Goal: Task Accomplishment & Management: Manage account settings

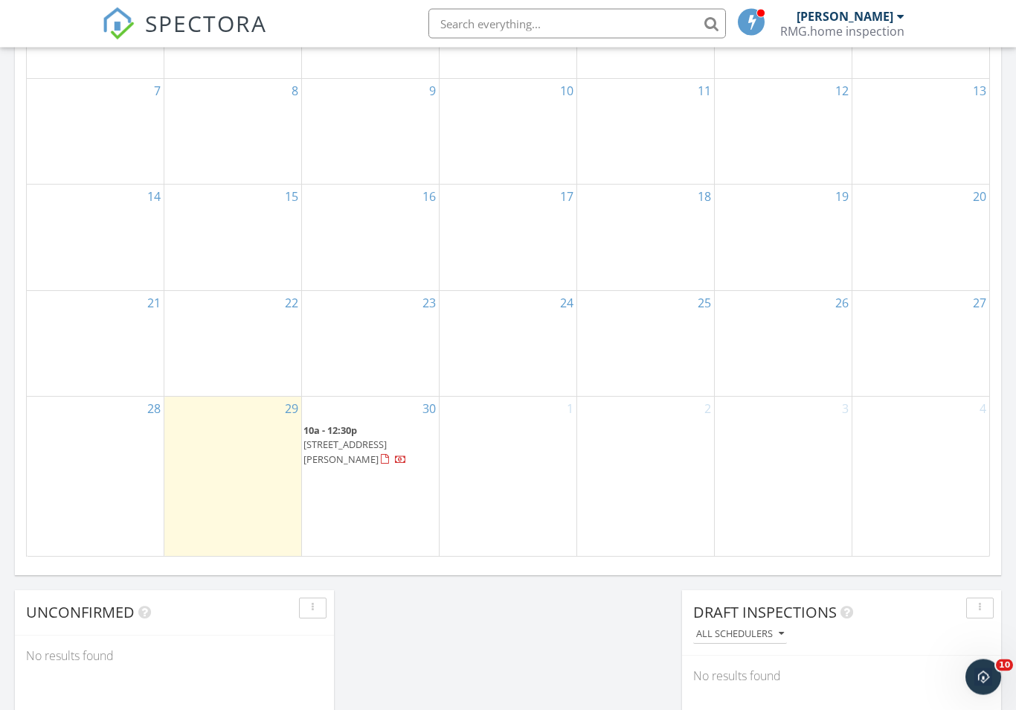
scroll to position [810, 0]
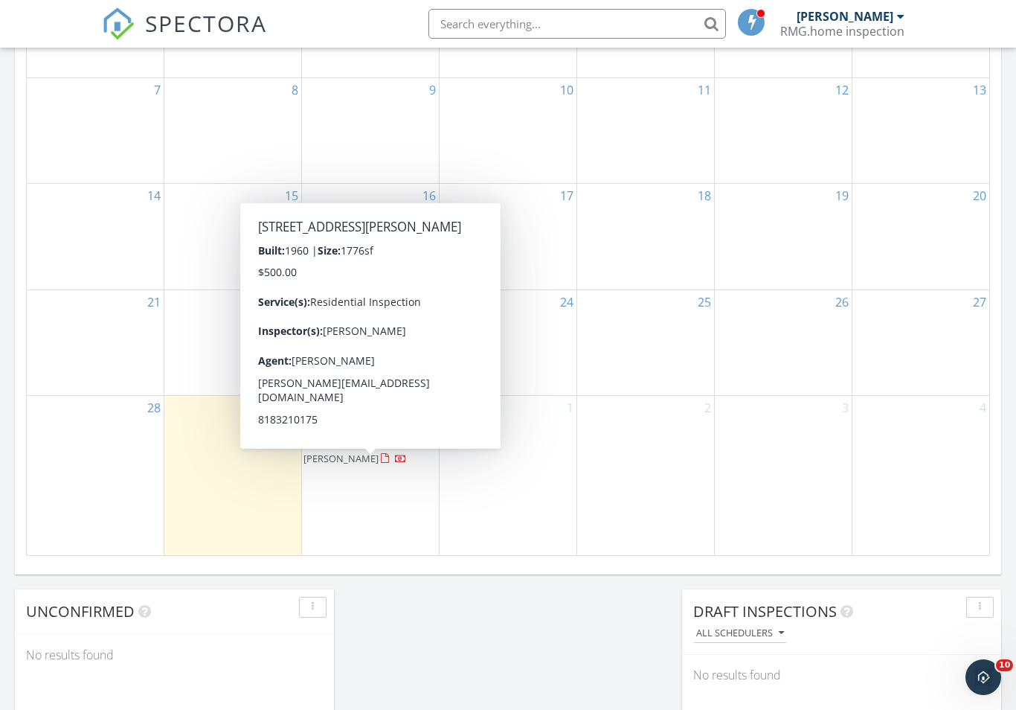
click at [377, 464] on span "19387 Galway Ave, Carson 90746" at bounding box center [345, 451] width 83 height 28
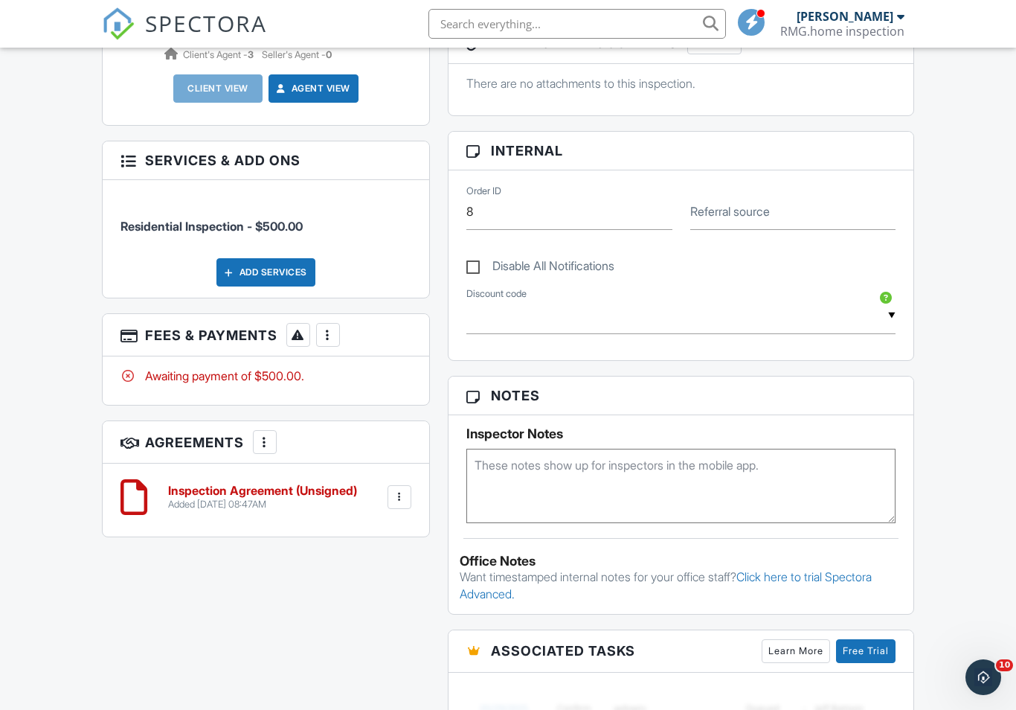
scroll to position [625, 0]
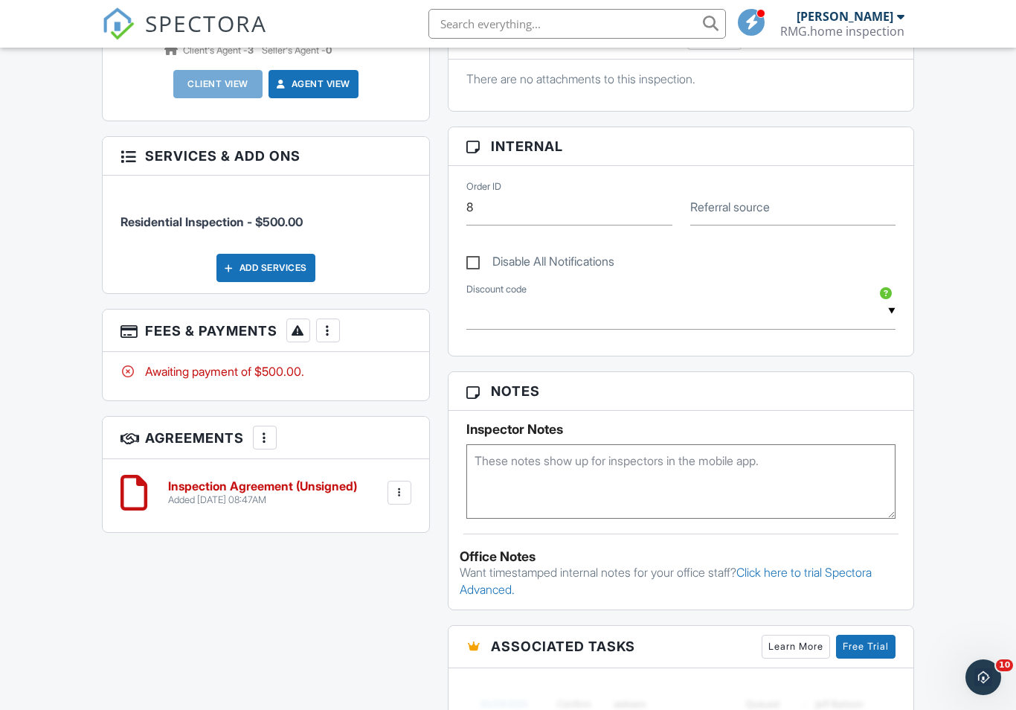
click at [404, 485] on div at bounding box center [399, 492] width 15 height 15
click at [249, 623] on div "All emails and texts are disabled for this inspection! All emails and texts hav…" at bounding box center [508, 417] width 831 height 1213
click at [303, 480] on h6 "Inspection Agreement (Unsigned)" at bounding box center [262, 486] width 189 height 13
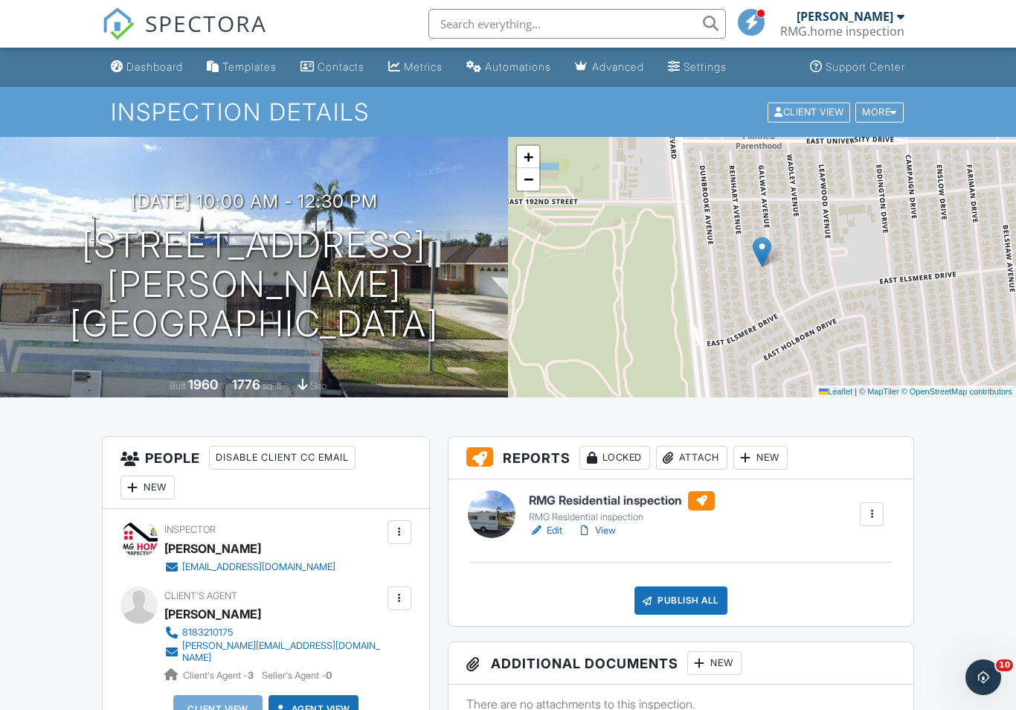
scroll to position [648, 0]
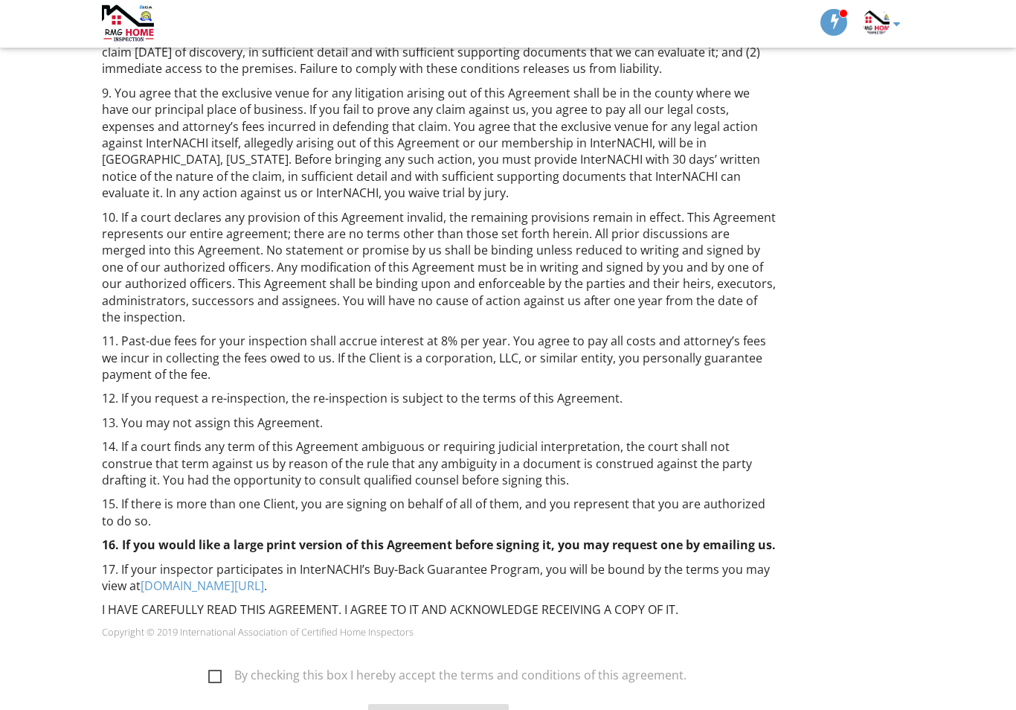
scroll to position [1029, 0]
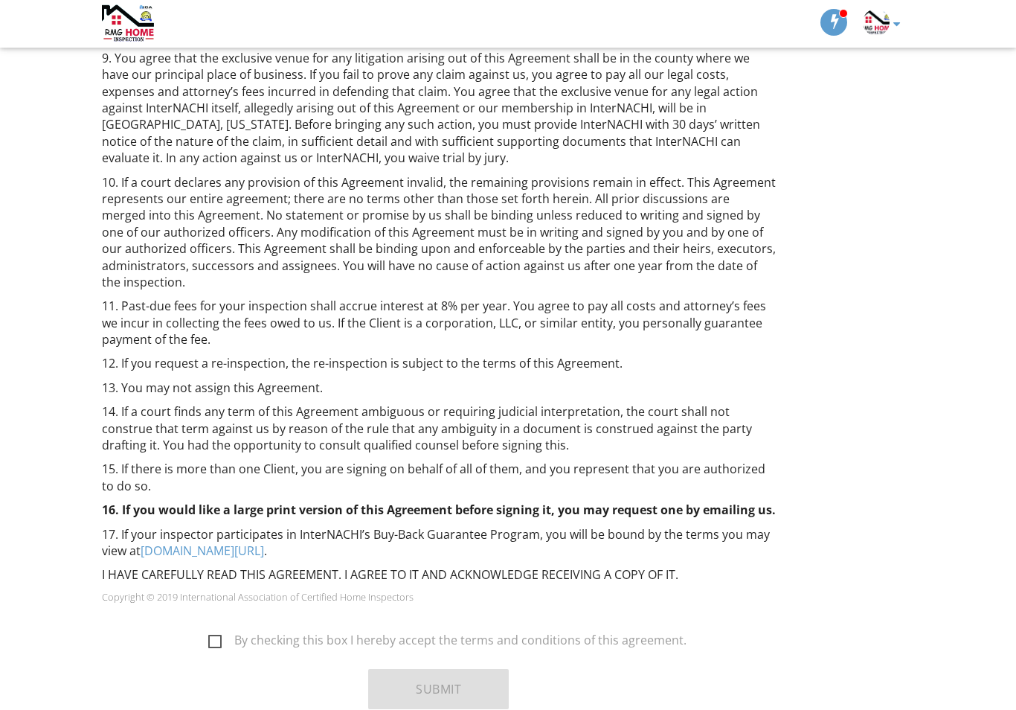
click at [220, 633] on label "By checking this box I hereby accept the terms and conditions of this agreement." at bounding box center [447, 642] width 478 height 19
click at [209, 628] on input "By checking this box I hereby accept the terms and conditions of this agreement." at bounding box center [204, 633] width 10 height 10
checkbox input "true"
click at [464, 669] on button "Submit" at bounding box center [438, 689] width 141 height 40
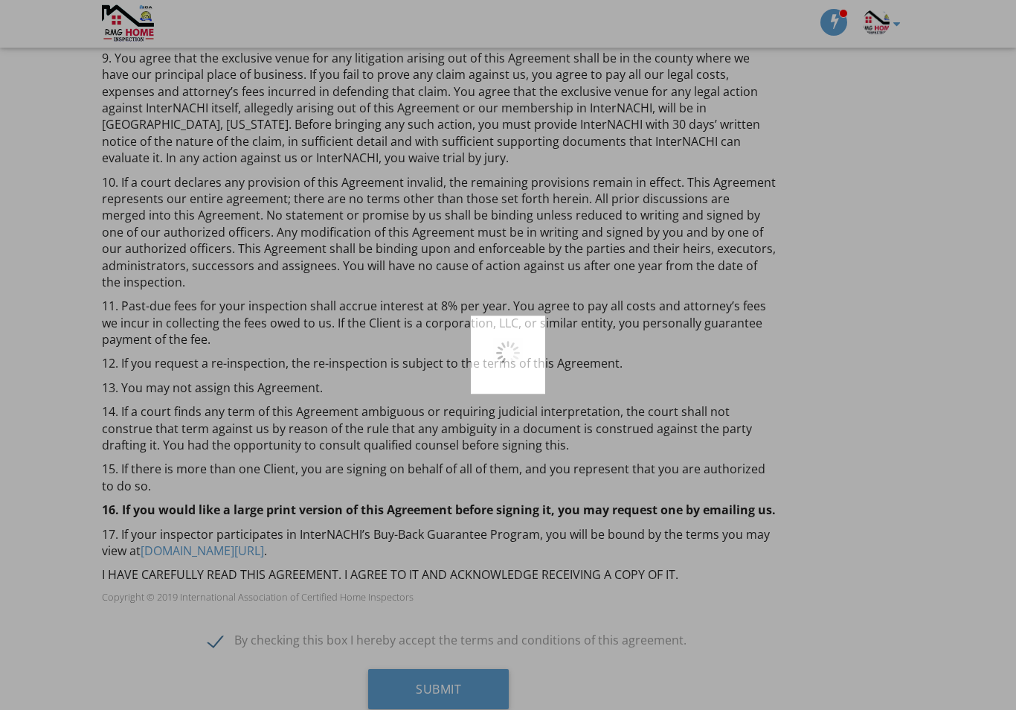
scroll to position [1052, 0]
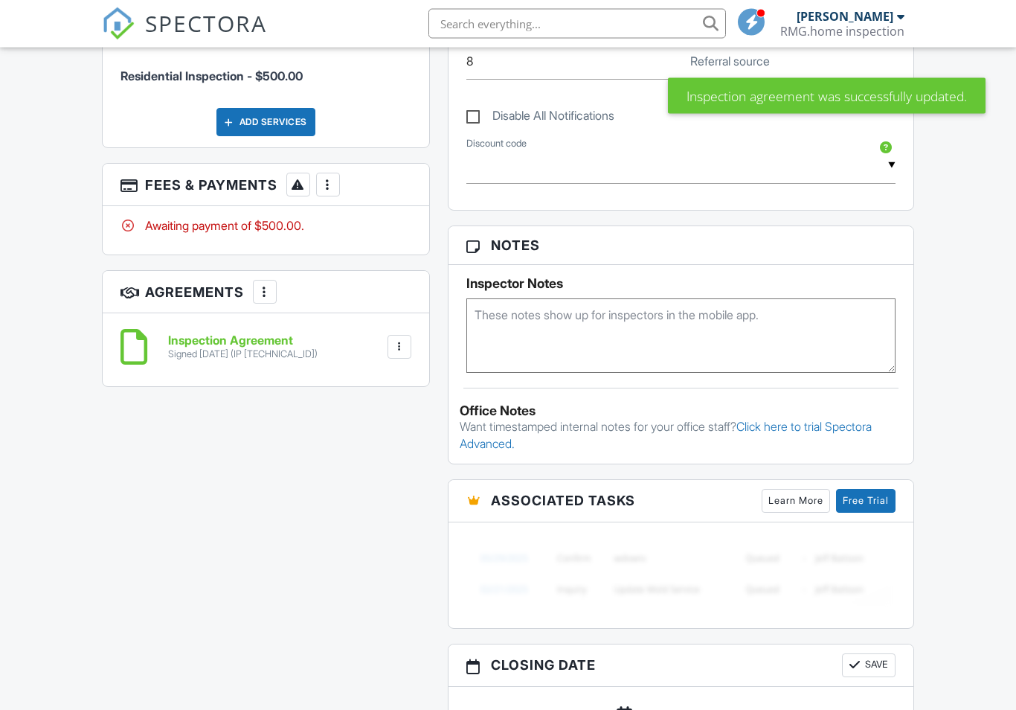
scroll to position [771, 0]
click at [331, 177] on div at bounding box center [328, 184] width 15 height 15
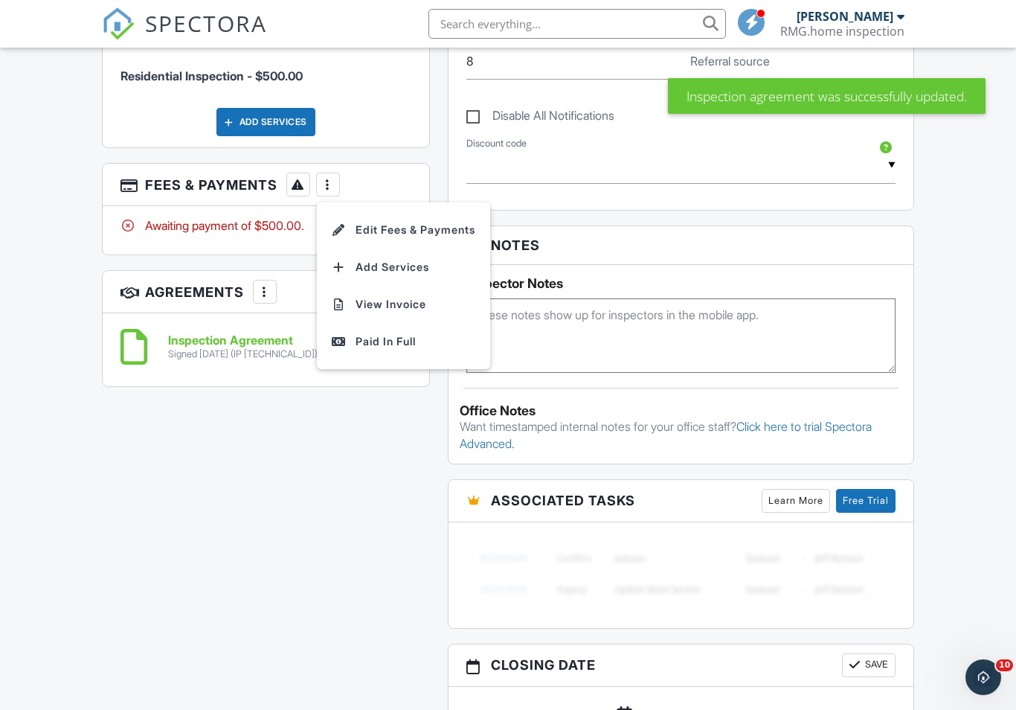
scroll to position [0, 0]
click at [330, 177] on div at bounding box center [328, 184] width 15 height 15
click at [335, 177] on div at bounding box center [328, 184] width 15 height 15
click at [414, 334] on div "Paid In Full" at bounding box center [404, 342] width 144 height 18
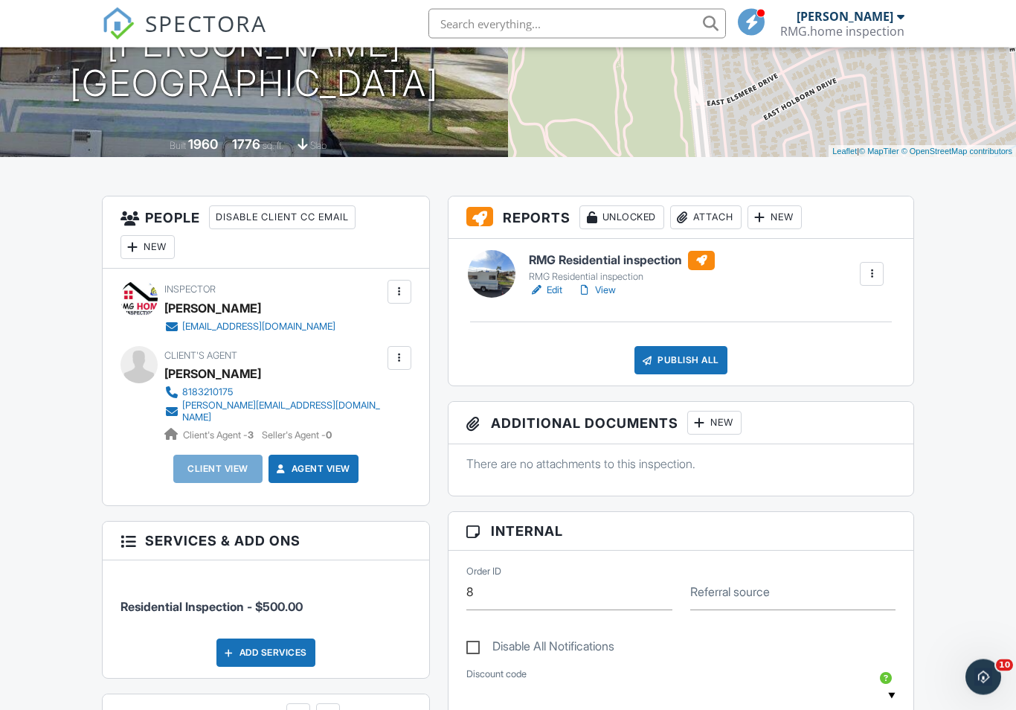
scroll to position [240, 0]
click at [553, 293] on link "Edit" at bounding box center [545, 290] width 33 height 15
